Goal: Find specific page/section: Find specific page/section

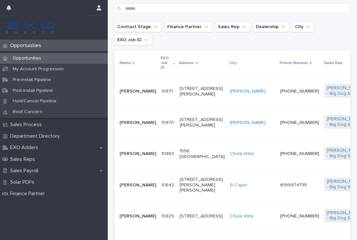
scroll to position [132, 0]
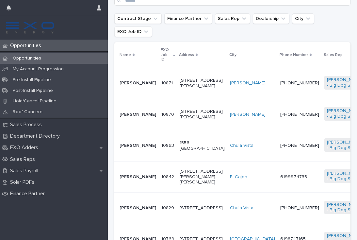
click at [278, 186] on td "6199974735" at bounding box center [300, 176] width 44 height 31
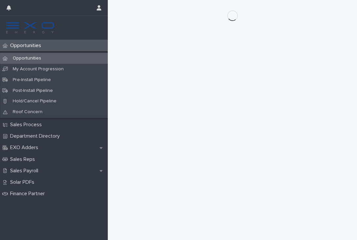
click at [39, 46] on p "Opportunities" at bounding box center [27, 45] width 39 height 6
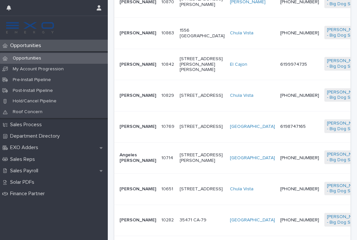
scroll to position [274, 0]
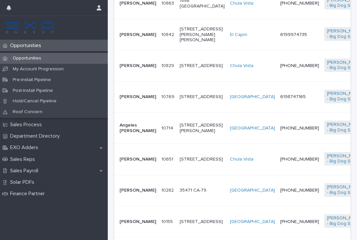
click at [146, 78] on td "[PERSON_NAME]" at bounding box center [136, 65] width 44 height 31
